Goal: Task Accomplishment & Management: Manage account settings

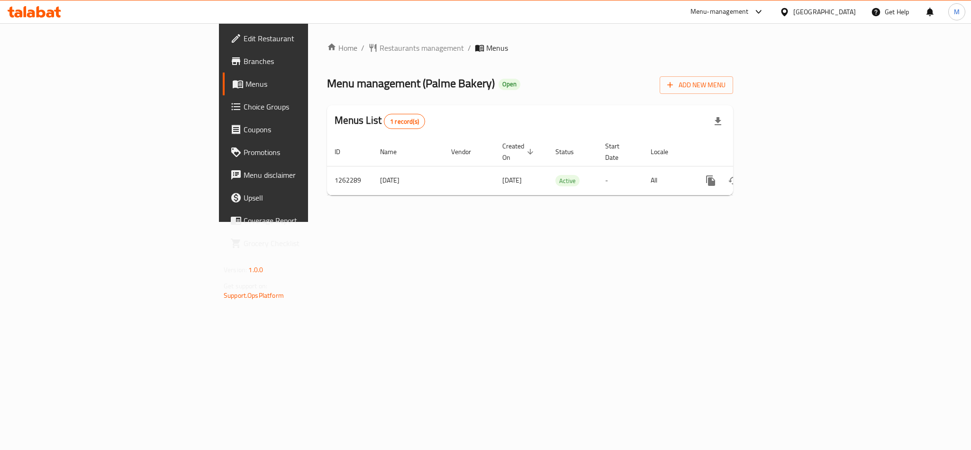
click at [714, 73] on div "Menu management ( Palme Bakery ) Open Add New Menu" at bounding box center [530, 83] width 406 height 21
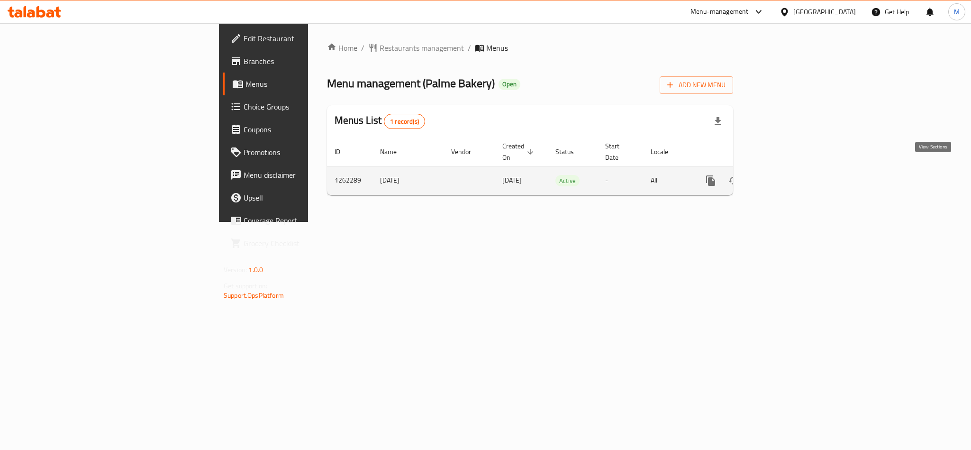
click at [783, 176] on icon "enhanced table" at bounding box center [779, 180] width 9 height 9
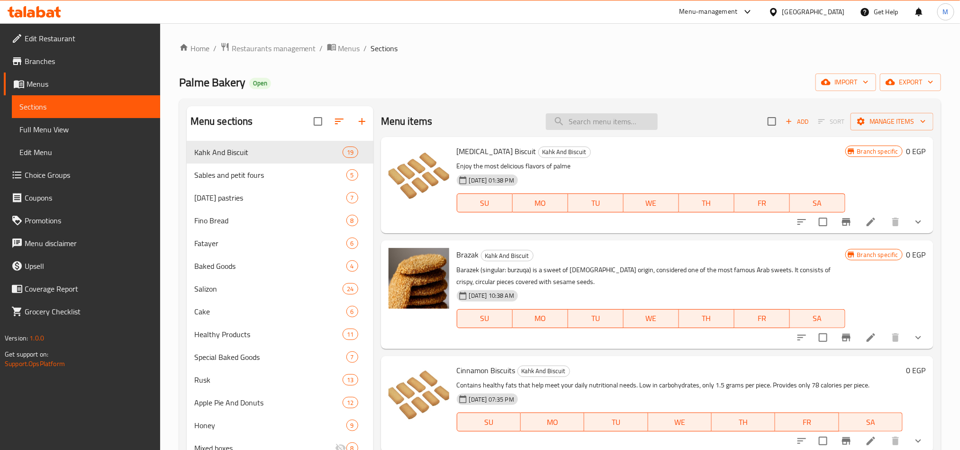
click at [623, 121] on input "search" at bounding box center [602, 121] width 112 height 17
paste input "شطة جبنة"
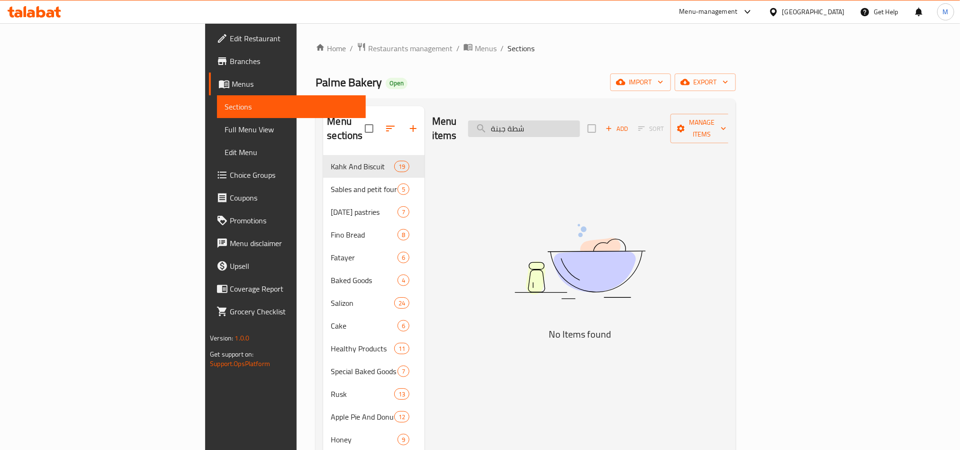
click at [577, 126] on input "شطة جبنة" at bounding box center [524, 128] width 112 height 17
click at [580, 124] on input "شطة جبنة" at bounding box center [524, 128] width 112 height 17
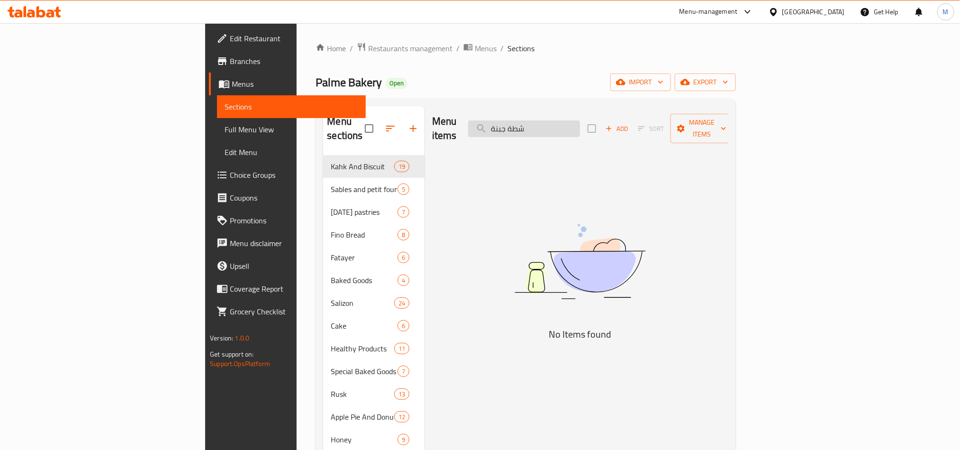
click at [580, 124] on input "شطة جبنة" at bounding box center [524, 128] width 112 height 17
paste input "search"
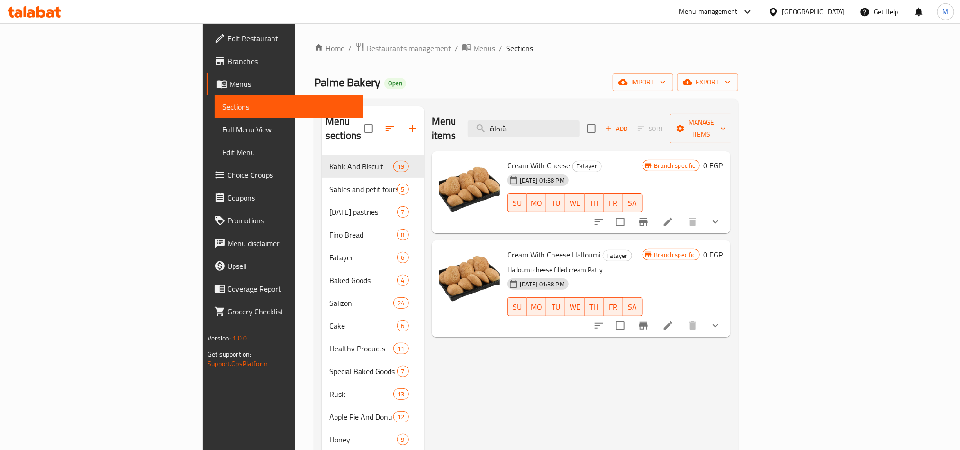
type input "شطة"
click at [682, 213] on li at bounding box center [668, 221] width 27 height 17
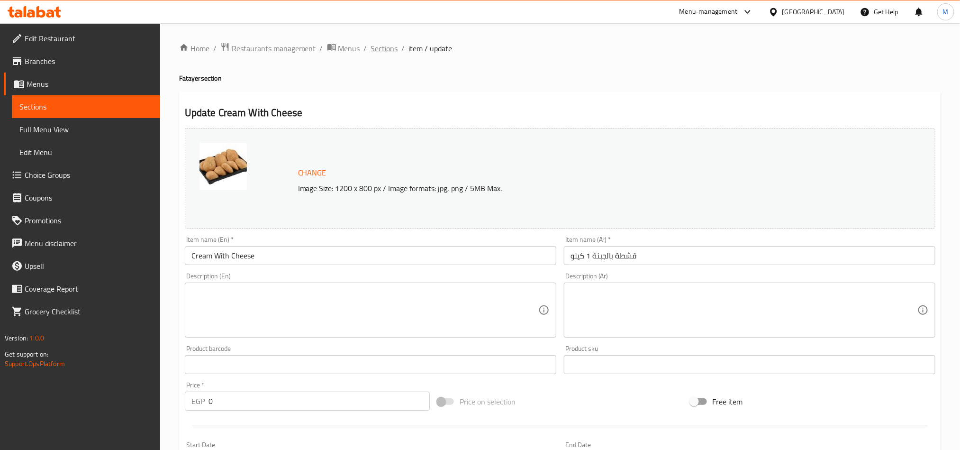
click at [387, 49] on span "Sections" at bounding box center [384, 48] width 27 height 11
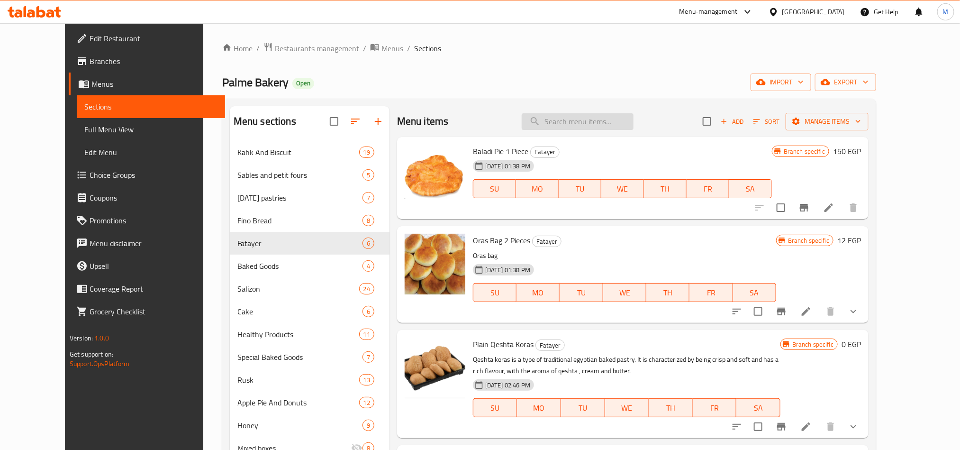
click at [591, 127] on input "search" at bounding box center [578, 121] width 112 height 17
paste input "قشطة جبنة"
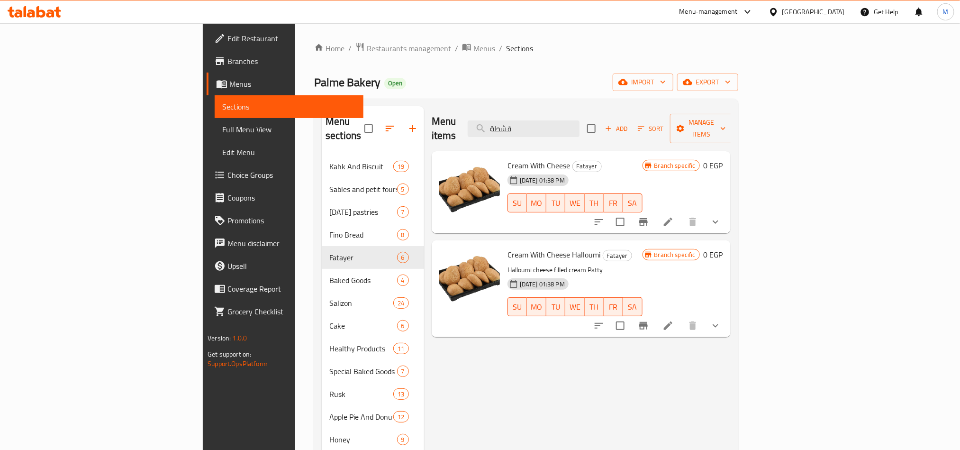
type input "قشطة"
click at [727, 215] on button "show more" at bounding box center [715, 221] width 23 height 23
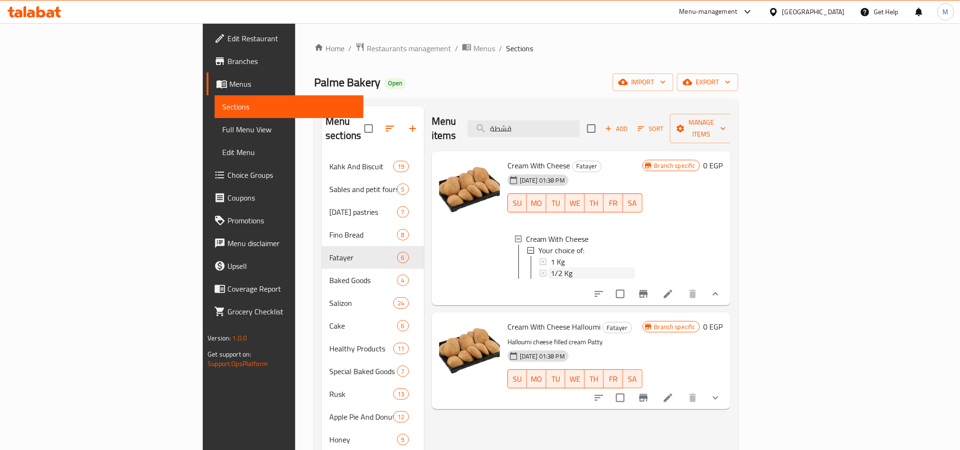
click at [551, 267] on div "1/2 Kg" at bounding box center [593, 272] width 84 height 11
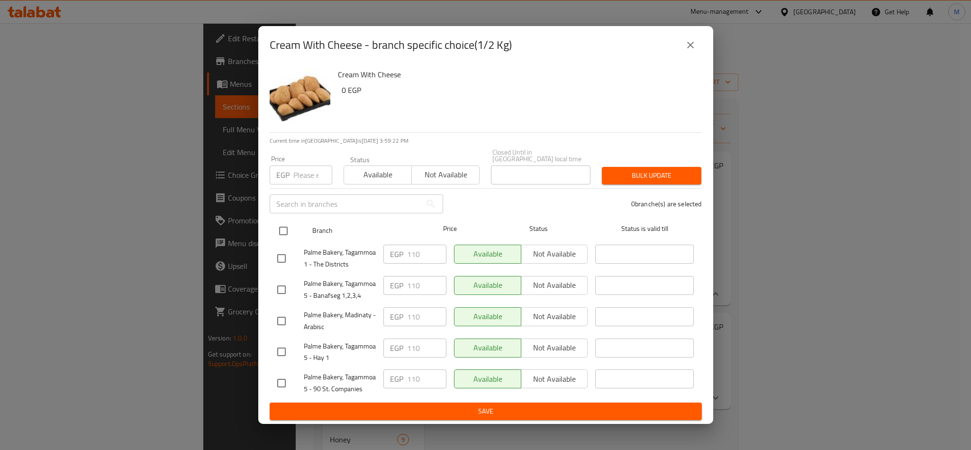
click at [282, 229] on input "checkbox" at bounding box center [283, 231] width 20 height 20
checkbox input "true"
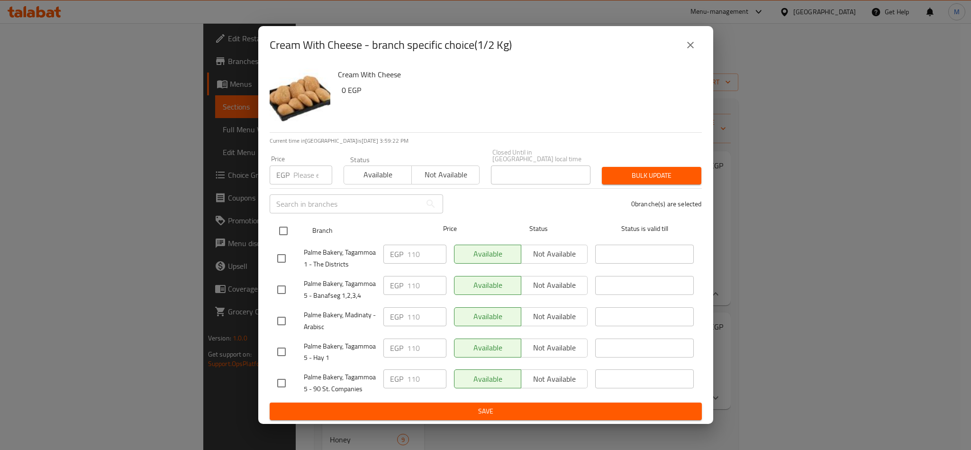
checkbox input "true"
click at [291, 171] on div "EGP Price" at bounding box center [301, 174] width 63 height 19
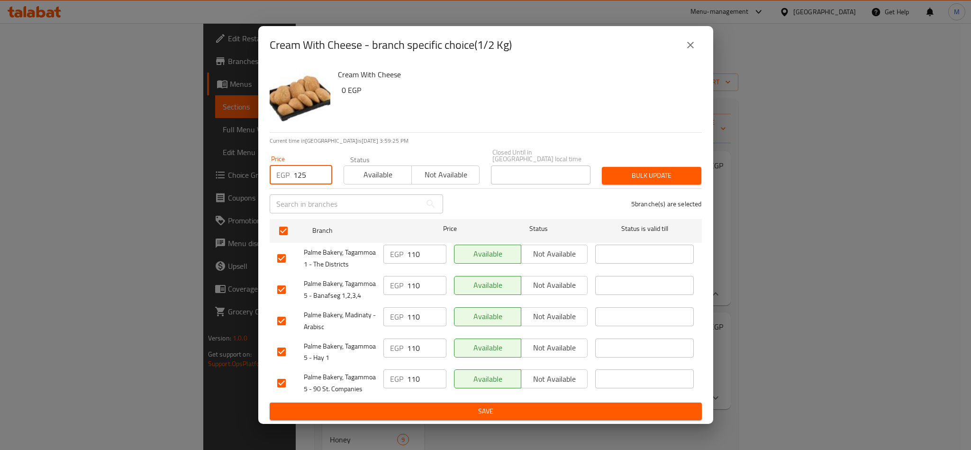
type input "125"
click at [515, 81] on h6 "Cream With Cheese" at bounding box center [516, 74] width 356 height 13
click at [640, 173] on span "Bulk update" at bounding box center [651, 176] width 84 height 12
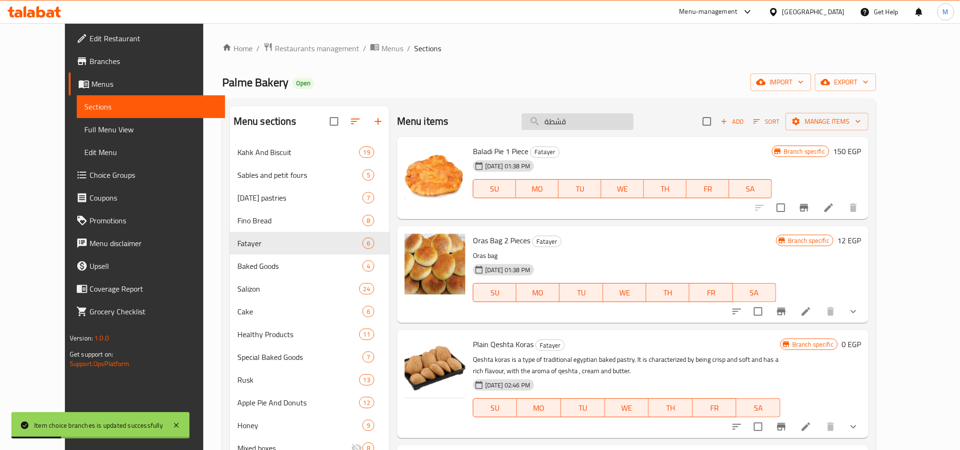
click at [633, 125] on input "قشطة" at bounding box center [578, 121] width 112 height 17
type input "قشطة"
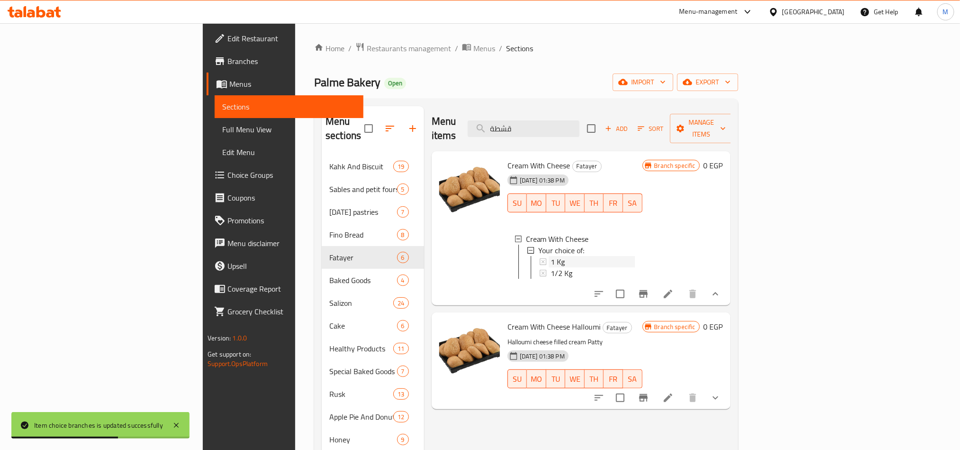
click at [551, 256] on div "1 Kg" at bounding box center [593, 261] width 84 height 11
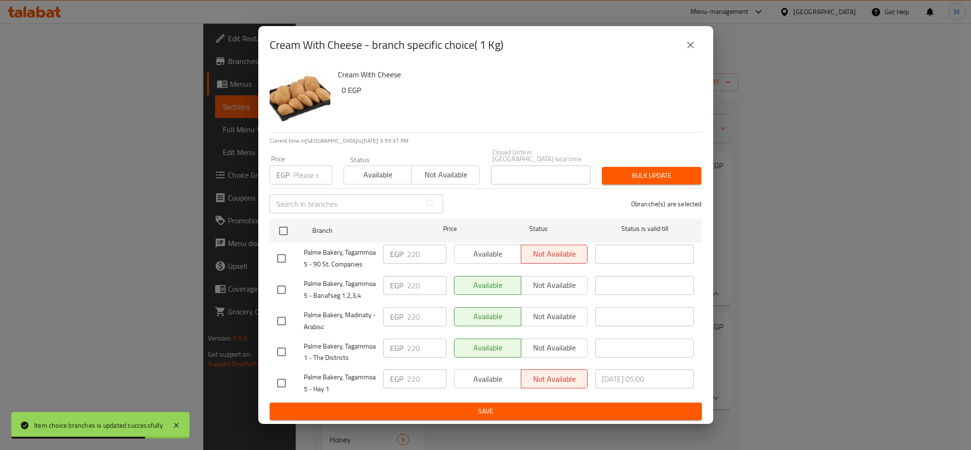
click at [283, 248] on input "checkbox" at bounding box center [282, 258] width 20 height 20
checkbox input "true"
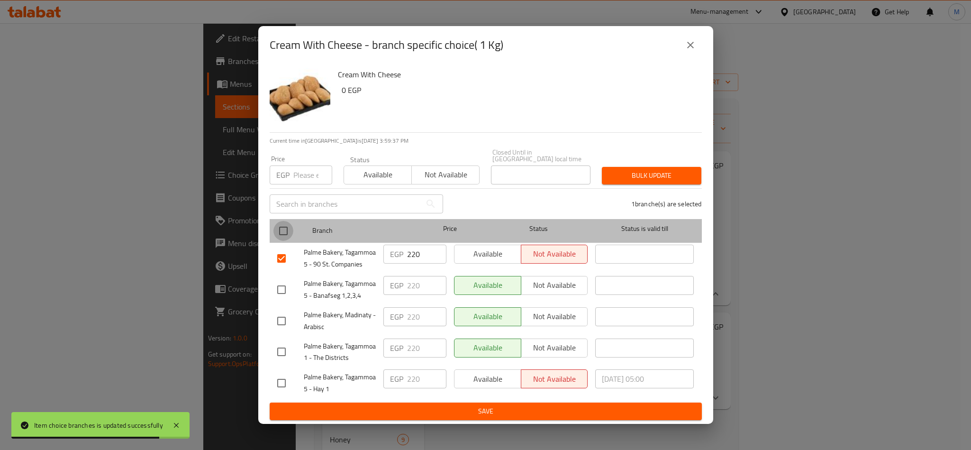
drag, startPoint x: 282, startPoint y: 229, endPoint x: 288, endPoint y: 182, distance: 47.8
click at [282, 229] on input "checkbox" at bounding box center [283, 231] width 20 height 20
checkbox input "true"
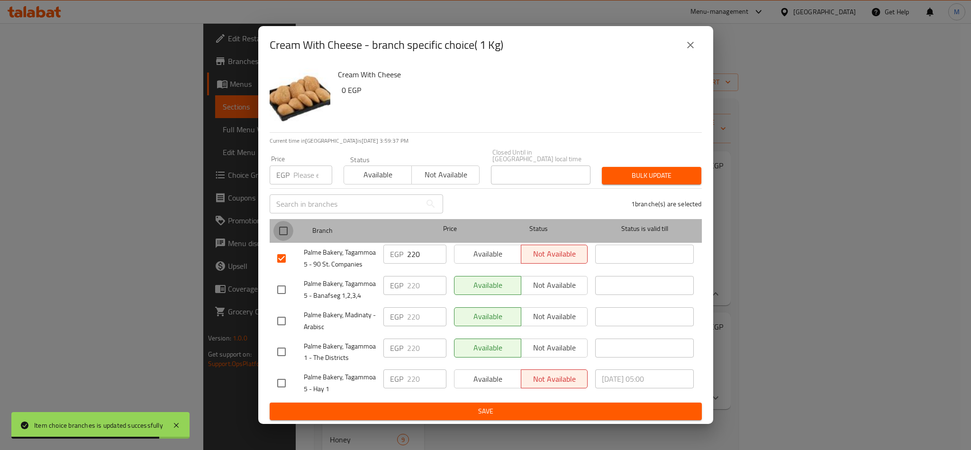
checkbox input "true"
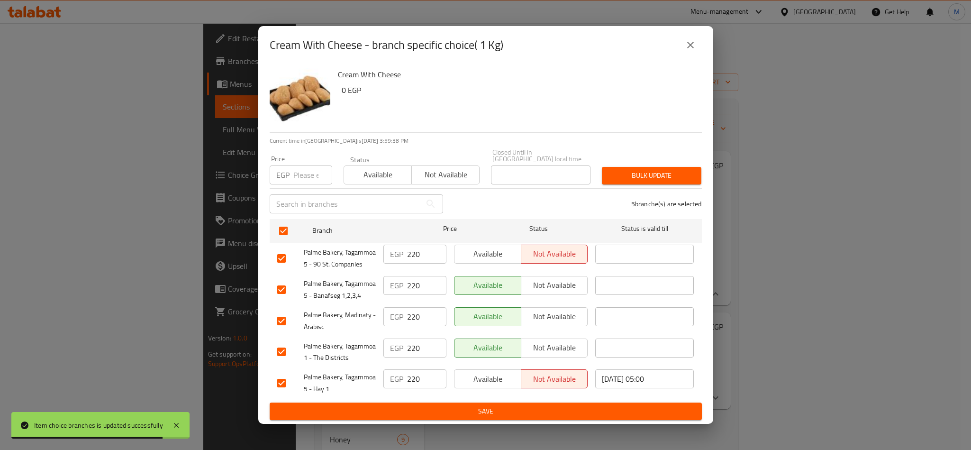
click at [291, 175] on div "EGP Price" at bounding box center [301, 174] width 63 height 19
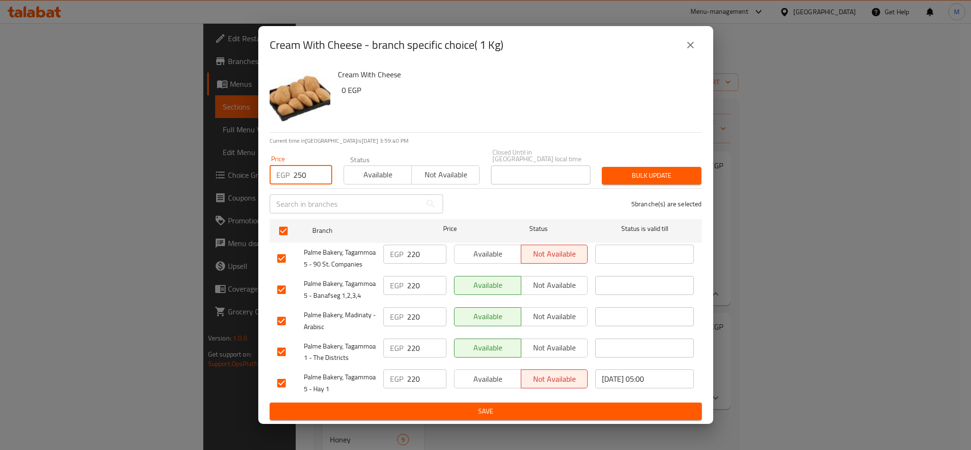
type input "250"
drag, startPoint x: 429, startPoint y: 61, endPoint x: 482, endPoint y: 84, distance: 57.8
click at [471, 74] on div "Cream With Cheese - branch specific choice( 1 Kg) Cream With Cheese 0 EGP Curre…" at bounding box center [485, 225] width 455 height 398
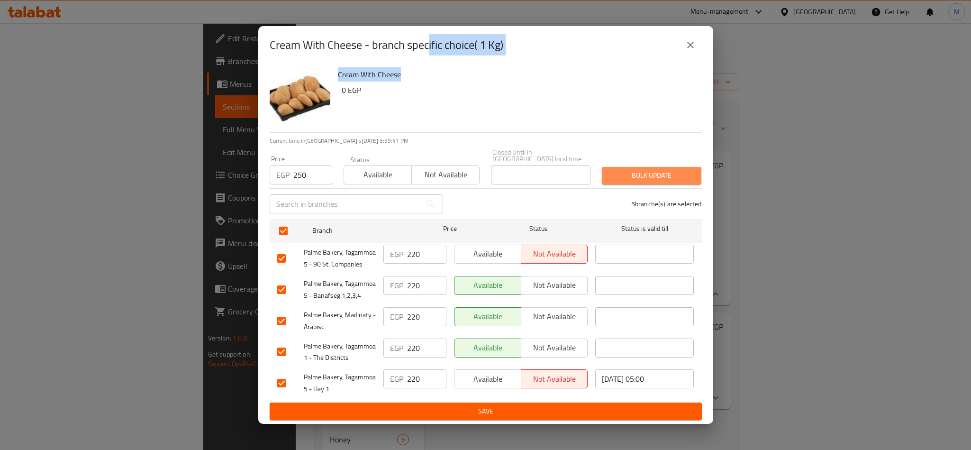
click at [668, 170] on span "Bulk update" at bounding box center [651, 176] width 84 height 12
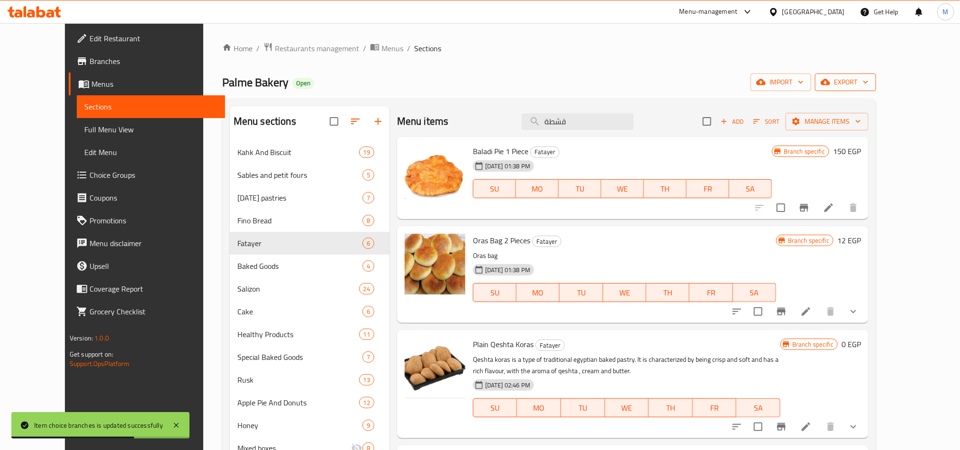
click at [869, 80] on span "export" at bounding box center [846, 82] width 46 height 12
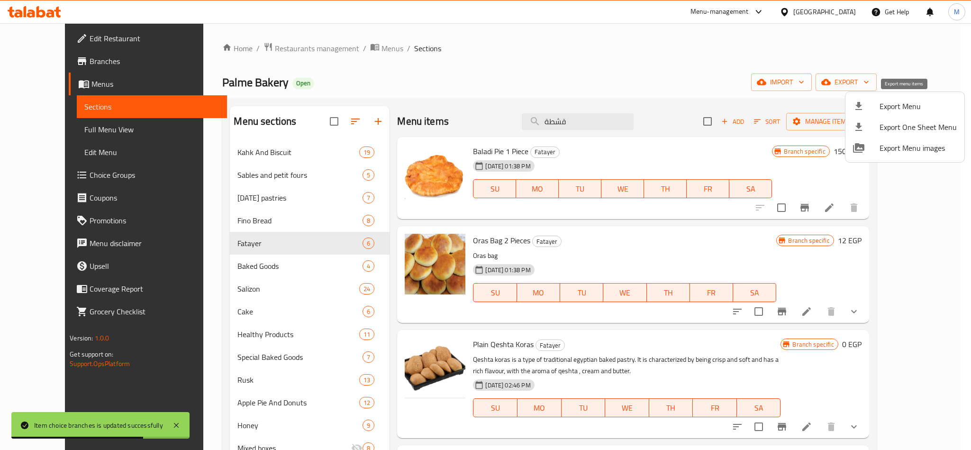
click at [894, 107] on span "Export Menu" at bounding box center [918, 105] width 77 height 11
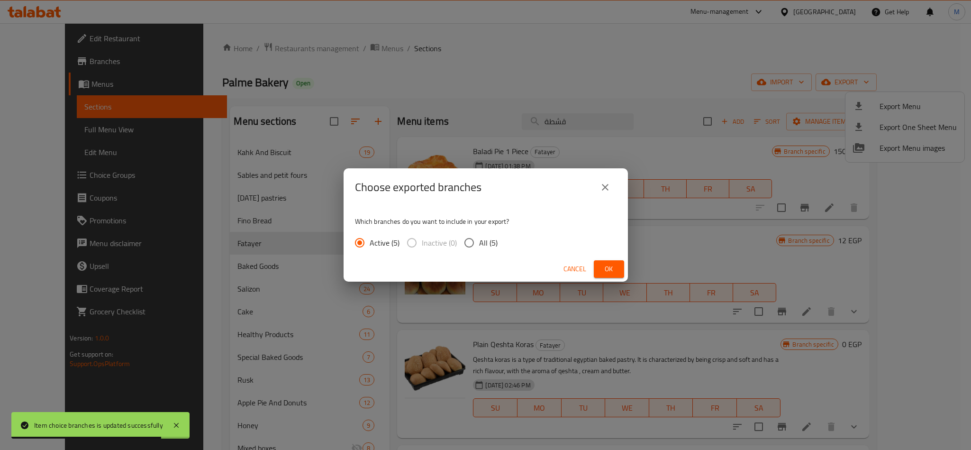
click at [612, 268] on span "Ok" at bounding box center [608, 269] width 15 height 12
